Goal: Information Seeking & Learning: Check status

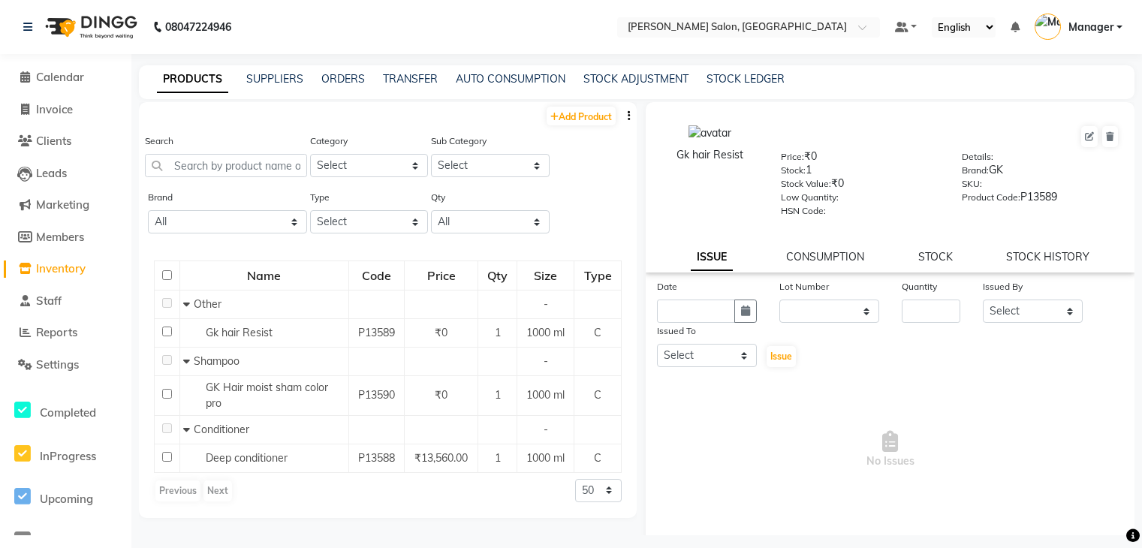
select select
click at [53, 106] on span "Invoice" at bounding box center [54, 109] width 37 height 14
select select "9063"
select select "service"
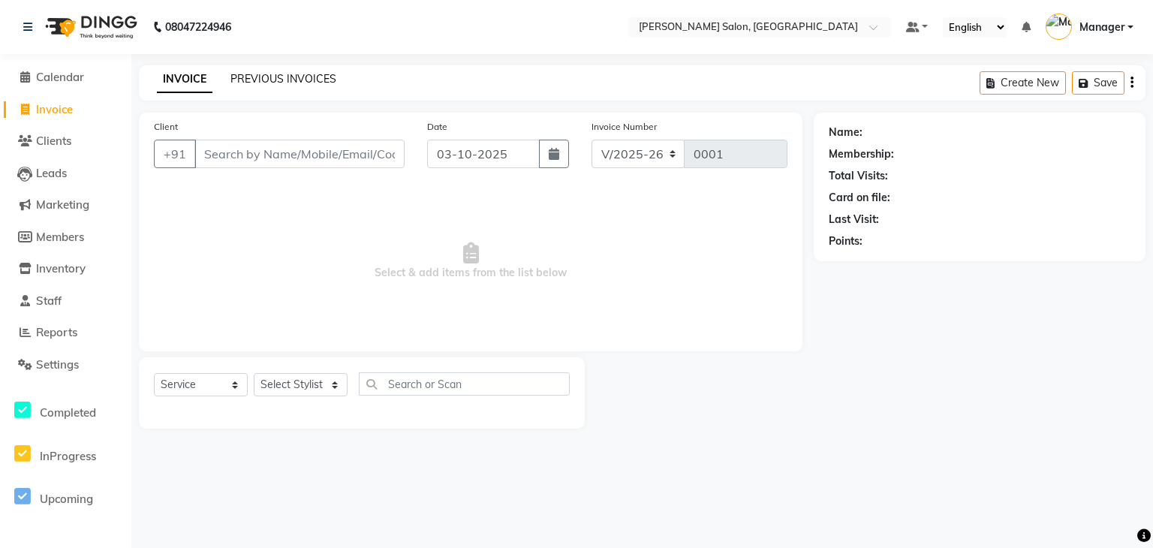
click at [291, 77] on link "PREVIOUS INVOICES" at bounding box center [283, 79] width 106 height 14
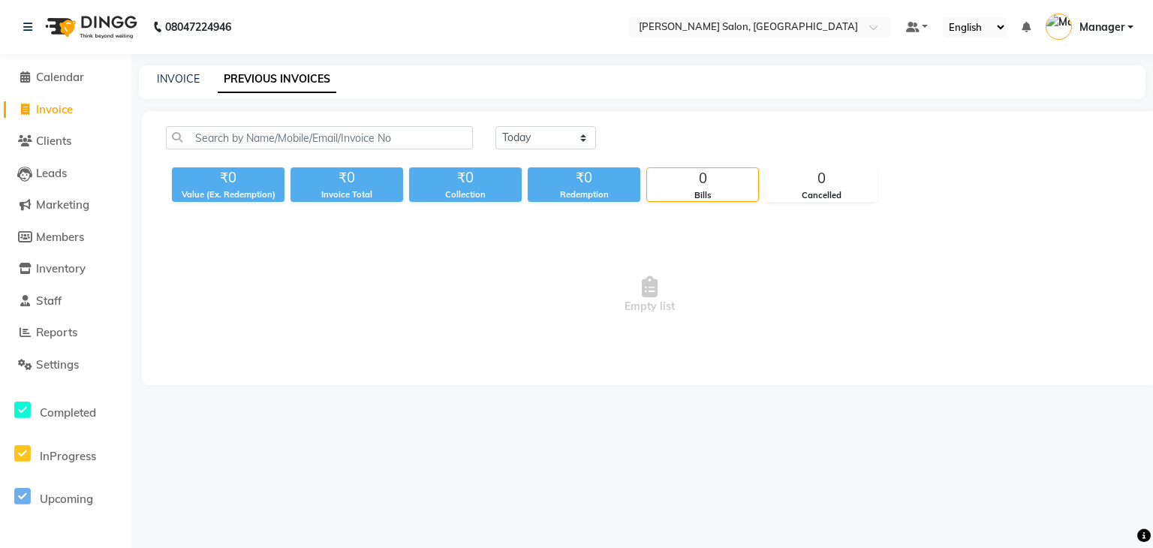
click at [538, 123] on div "[DATE] [DATE] Custom Range ₹0 Value (Ex. Redemption) ₹0 Invoice Total ₹0 Collec…" at bounding box center [649, 248] width 1015 height 274
click at [538, 137] on select "[DATE] [DATE] Custom Range" at bounding box center [545, 137] width 101 height 23
select select "range"
click at [495, 126] on select "[DATE] [DATE] Custom Range" at bounding box center [545, 137] width 101 height 23
click at [660, 133] on input "03-10-2025" at bounding box center [668, 138] width 105 height 21
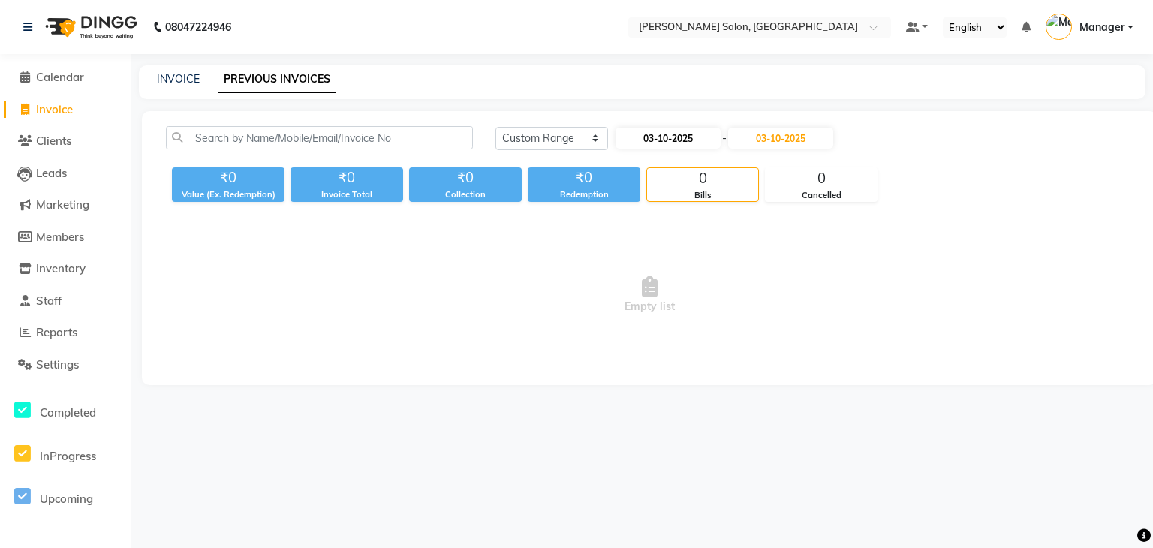
select select "10"
select select "2025"
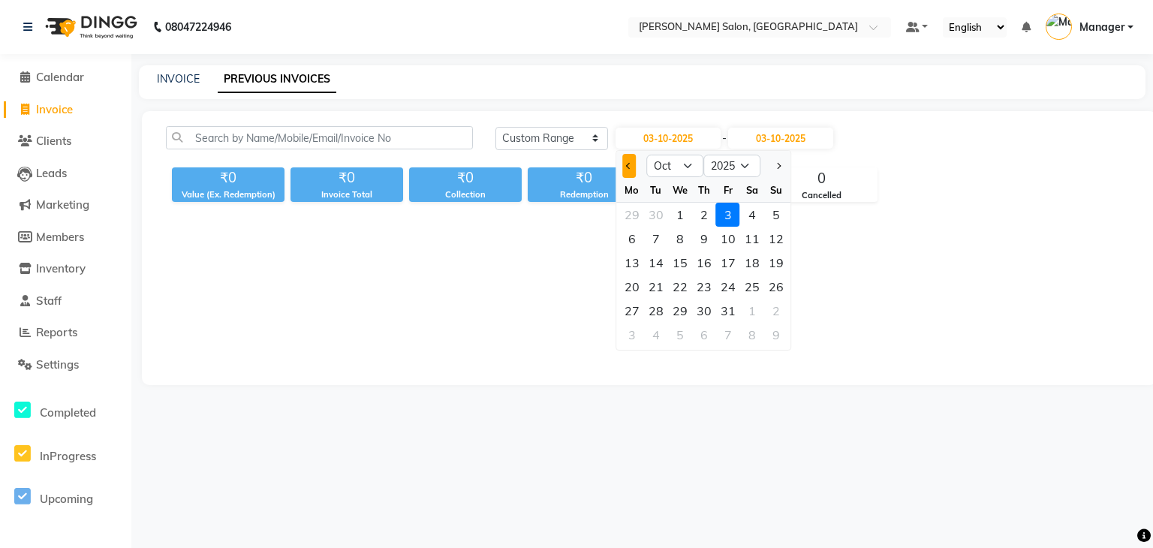
click at [628, 169] on span "Previous month" at bounding box center [629, 166] width 6 height 6
select select "9"
click at [680, 229] on div "10" at bounding box center [680, 239] width 24 height 24
type input "10-09-2025"
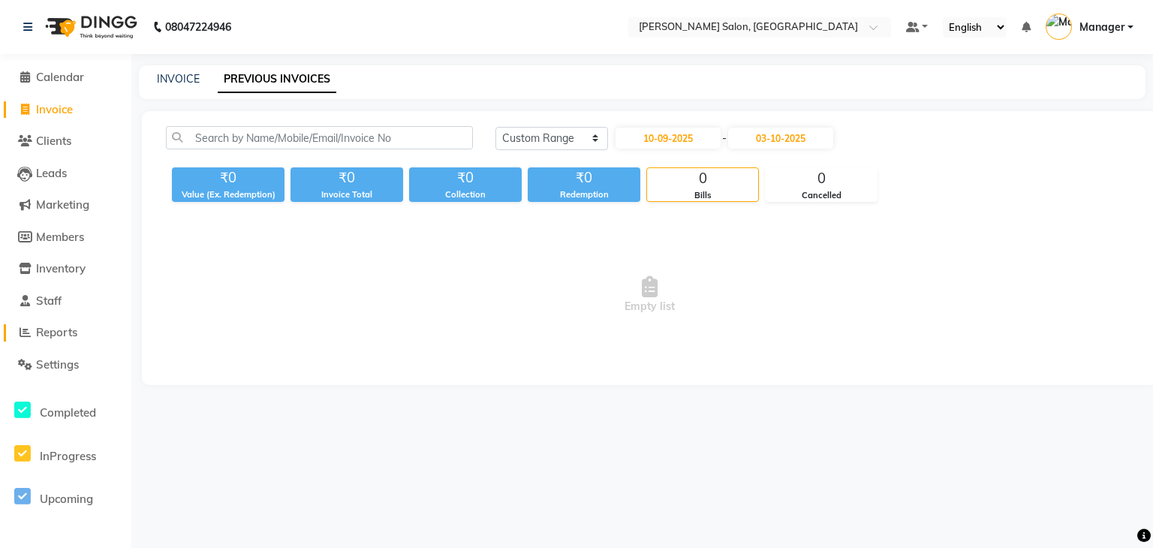
click at [45, 324] on link "Reports" at bounding box center [66, 332] width 124 height 17
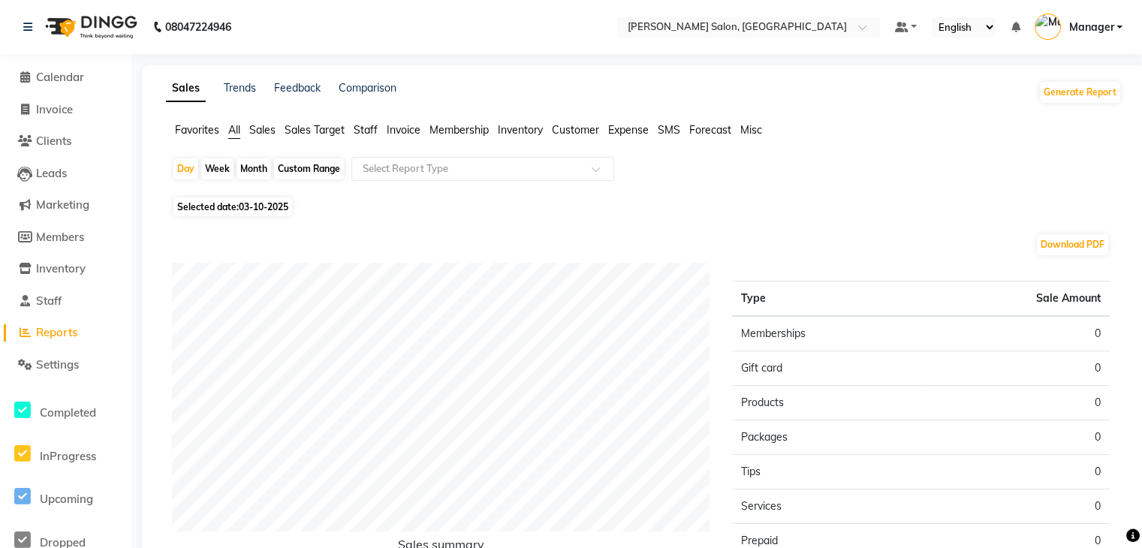
click at [341, 172] on div "Custom Range" at bounding box center [309, 168] width 70 height 21
select select "10"
select select "2025"
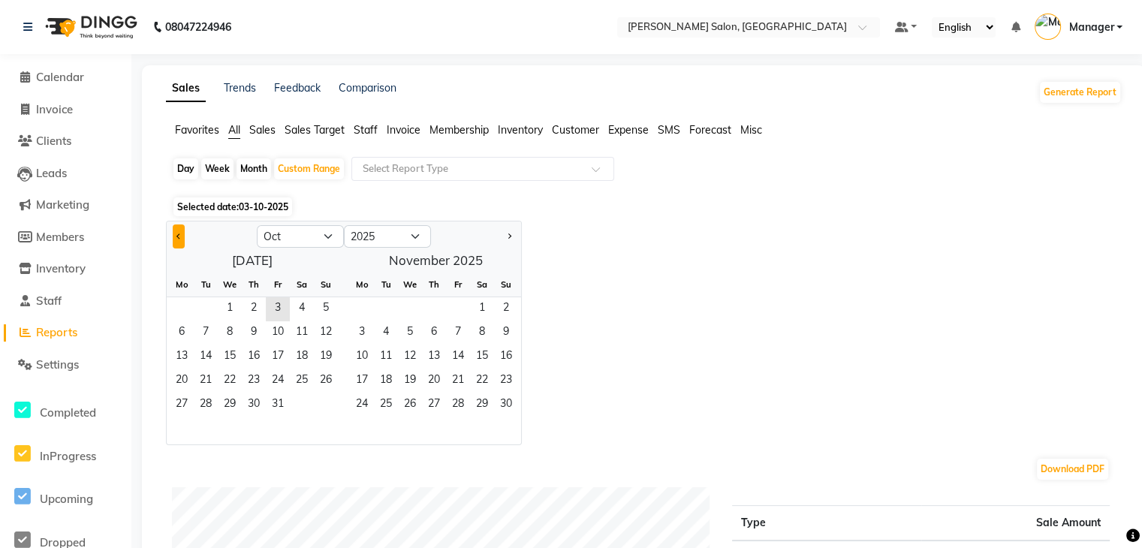
click at [178, 244] on button "Previous month" at bounding box center [179, 236] width 12 height 24
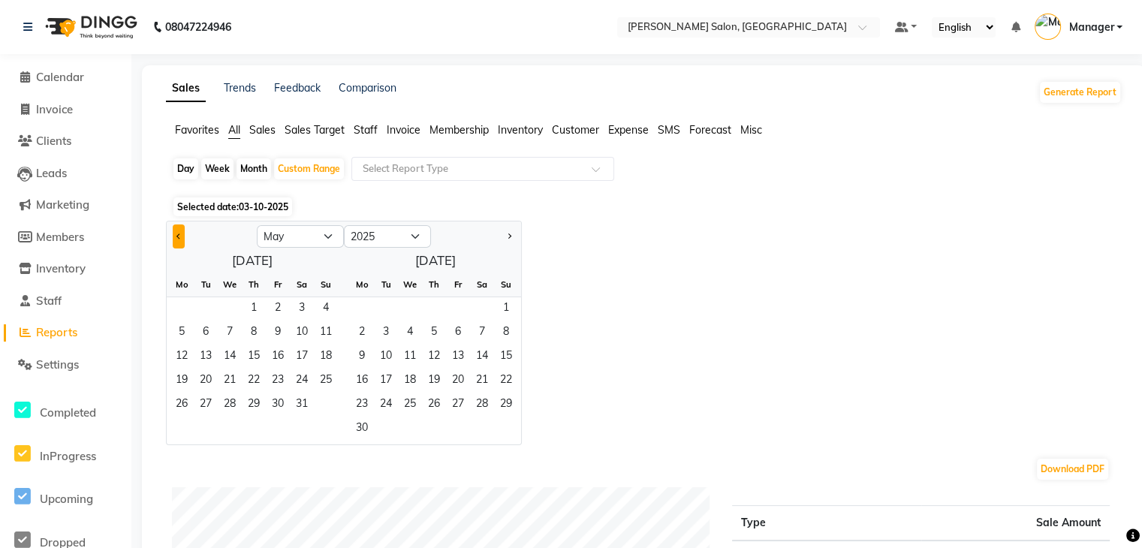
click at [178, 244] on button "Previous month" at bounding box center [179, 236] width 12 height 24
click at [236, 311] on span "1" at bounding box center [230, 309] width 24 height 24
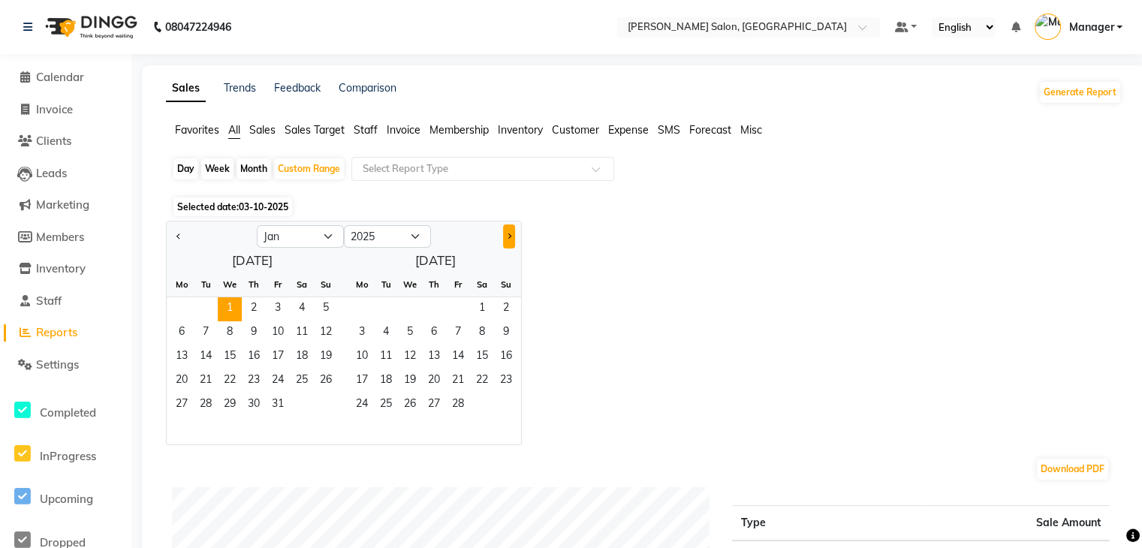
click at [508, 239] on button "Next month" at bounding box center [509, 236] width 12 height 24
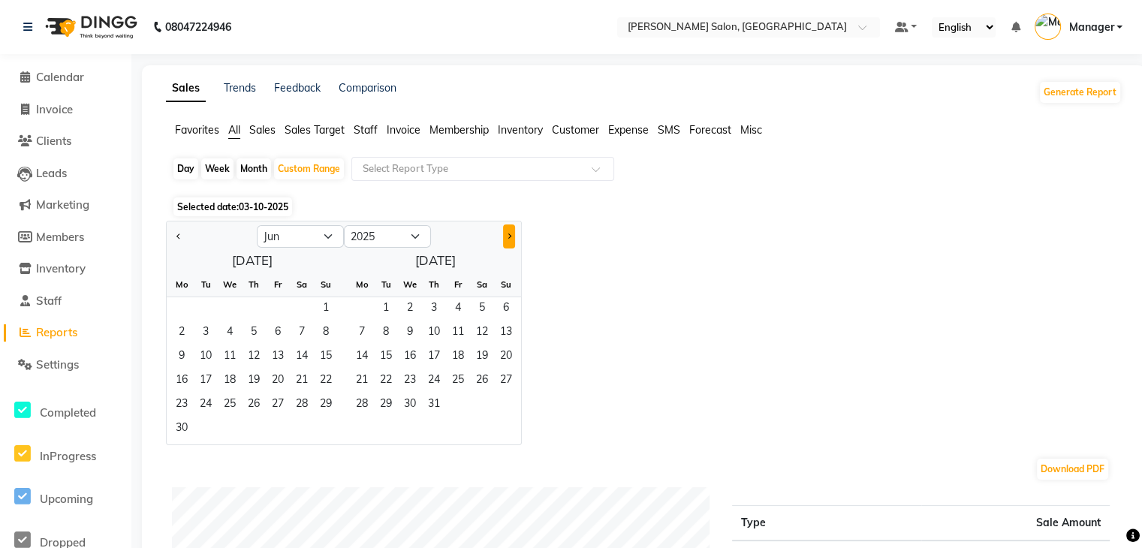
click at [508, 239] on button "Next month" at bounding box center [509, 236] width 12 height 24
select select "8"
click at [392, 403] on span "30" at bounding box center [386, 405] width 24 height 24
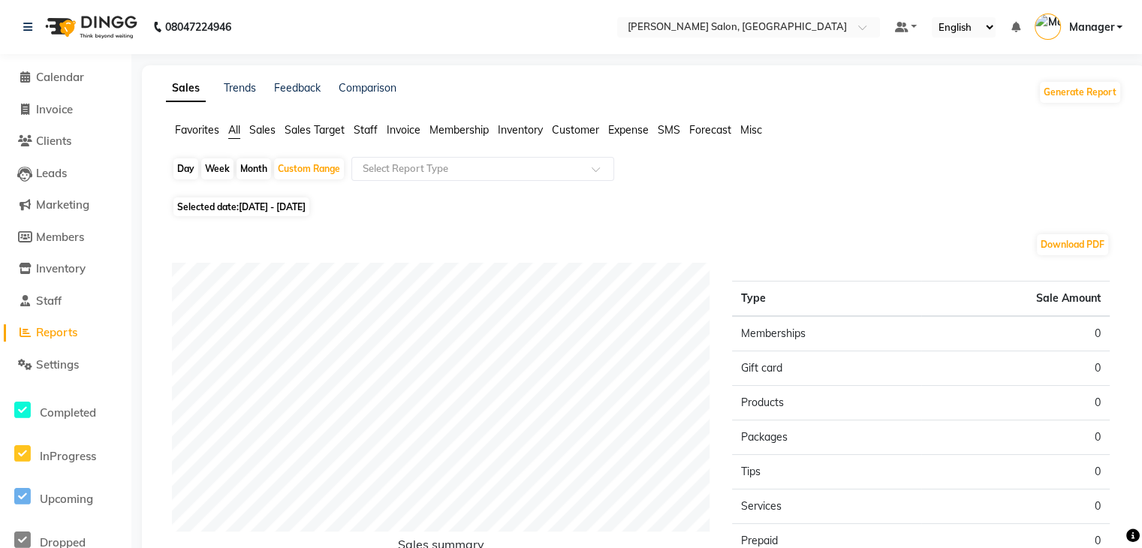
click at [264, 136] on span "Sales" at bounding box center [262, 130] width 26 height 14
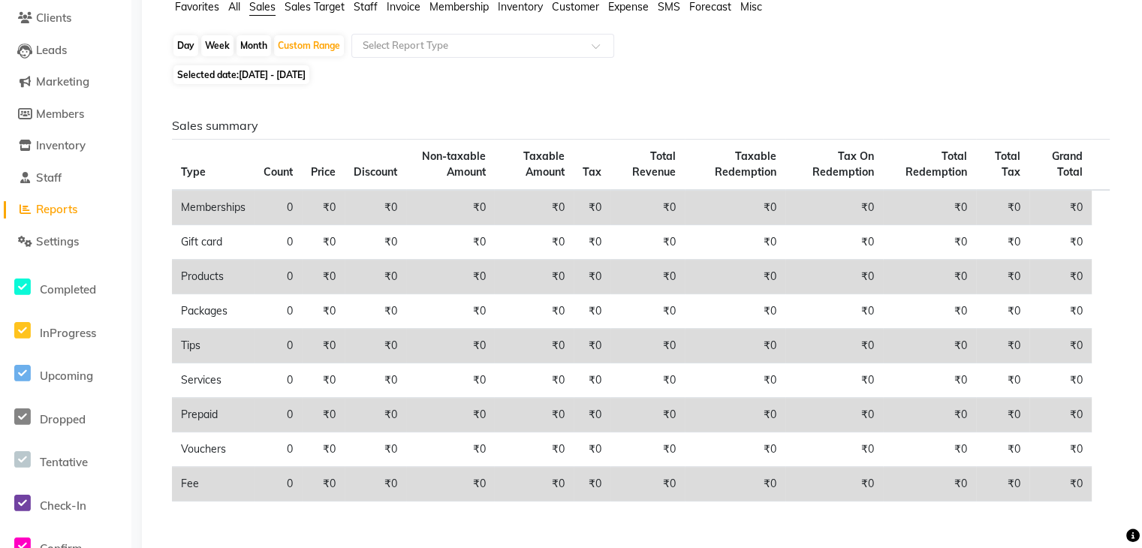
scroll to position [173, 0]
